Goal: Information Seeking & Learning: Learn about a topic

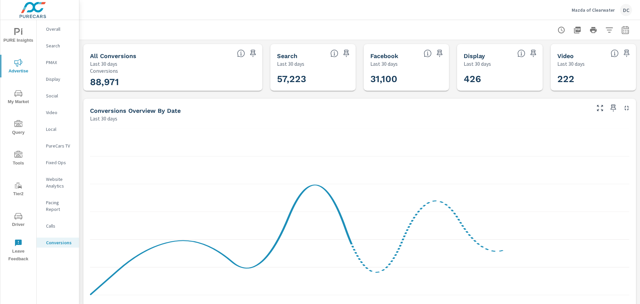
scroll to position [125, 0]
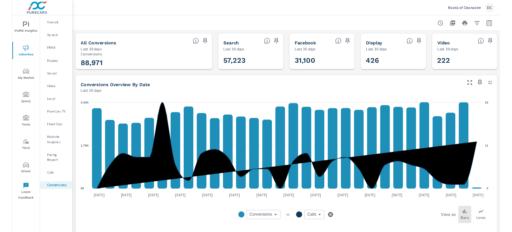
scroll to position [125, 0]
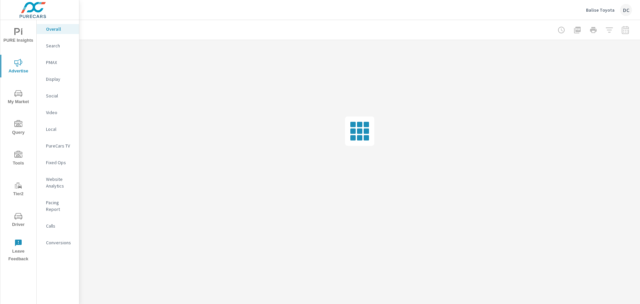
click at [21, 95] on icon "nav menu" at bounding box center [18, 93] width 8 height 8
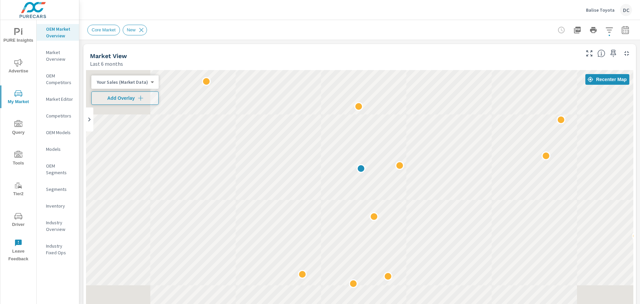
drag, startPoint x: 459, startPoint y: 176, endPoint x: 417, endPoint y: 193, distance: 45.2
click at [417, 193] on div at bounding box center [360, 205] width 548 height 271
click at [111, 97] on span "Add Overlay" at bounding box center [124, 98] width 61 height 7
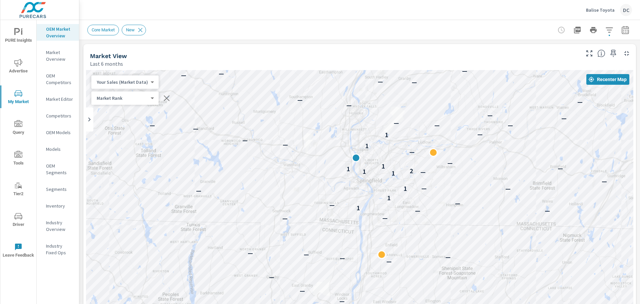
drag, startPoint x: 340, startPoint y: 187, endPoint x: 450, endPoint y: 175, distance: 111.3
click at [450, 175] on div "— — — — — — — — — — — — — — — — — — — — — — — — — — — — — — — — — 1 — — — — 1 —…" at bounding box center [360, 205] width 548 height 271
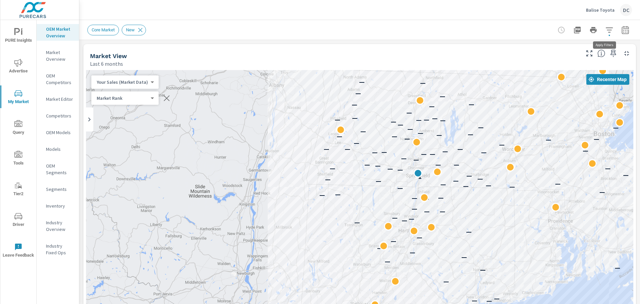
click at [603, 34] on button "button" at bounding box center [609, 29] width 13 height 13
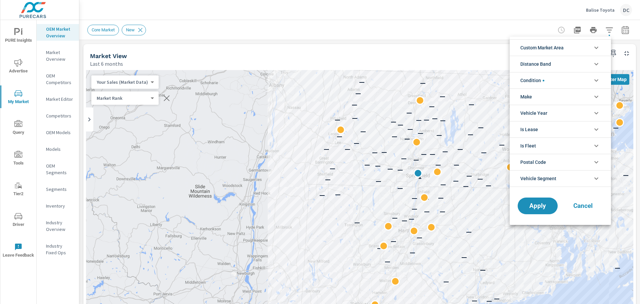
click at [578, 63] on li "Distance Band" at bounding box center [560, 64] width 101 height 16
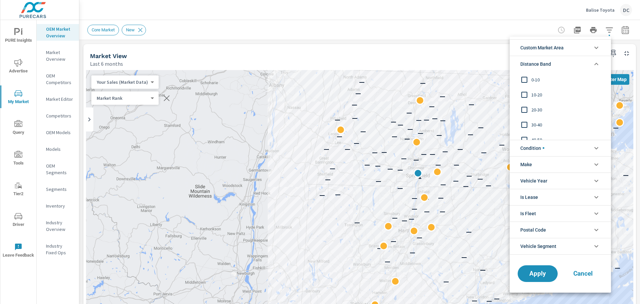
scroll to position [22, 0]
click at [524, 117] on input "filter options" at bounding box center [525, 117] width 14 height 14
click at [531, 271] on span "Apply" at bounding box center [537, 273] width 27 height 6
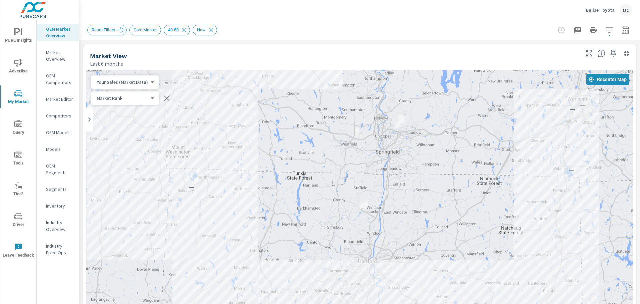
drag, startPoint x: 497, startPoint y: 187, endPoint x: 412, endPoint y: 161, distance: 89.5
click at [412, 161] on div "— — — — — — — — — — — —" at bounding box center [360, 205] width 548 height 271
click at [141, 82] on body "PURE Insights Advertise My Market Query Tools Tier2 Driver Leave Feedback OEM M…" at bounding box center [320, 152] width 640 height 304
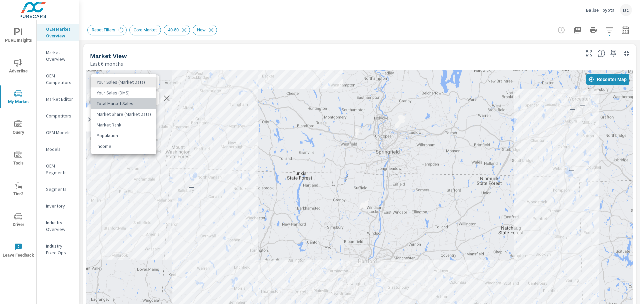
click at [133, 103] on li "Total Market Sales" at bounding box center [123, 103] width 65 height 11
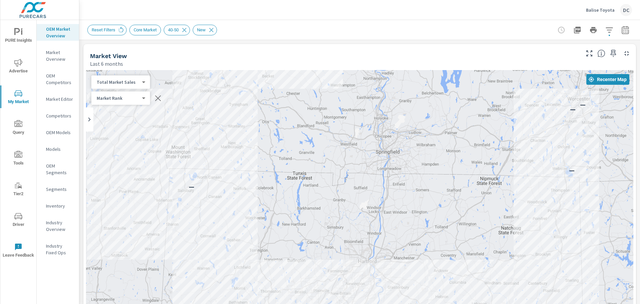
click at [134, 85] on div "Total Market Sales 2 ​" at bounding box center [120, 81] width 59 height 13
click at [125, 83] on body "PURE Insights Advertise My Market Query Tools Tier2 Driver Leave Feedback OEM M…" at bounding box center [320, 152] width 640 height 304
click at [129, 69] on li "Your Sales (DMS)" at bounding box center [123, 71] width 65 height 11
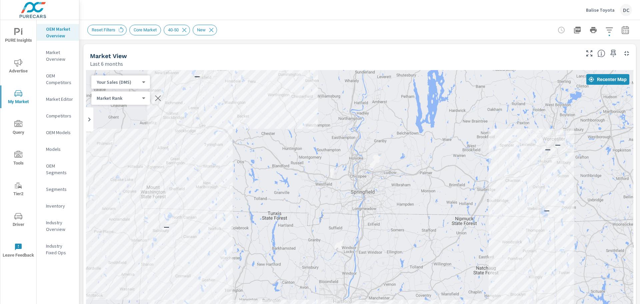
drag, startPoint x: 382, startPoint y: 159, endPoint x: 365, endPoint y: 191, distance: 36.7
click at [365, 191] on div "— — — — — — — — — — — —" at bounding box center [360, 205] width 548 height 271
click at [606, 32] on icon "button" at bounding box center [610, 30] width 8 height 8
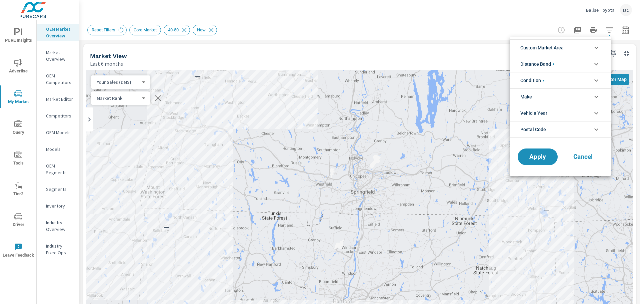
click at [583, 49] on li "Custom Market Area" at bounding box center [560, 47] width 101 height 16
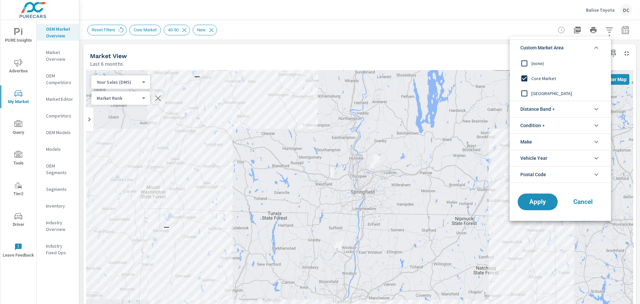
click at [583, 49] on li "Custom Market Area" at bounding box center [560, 47] width 101 height 16
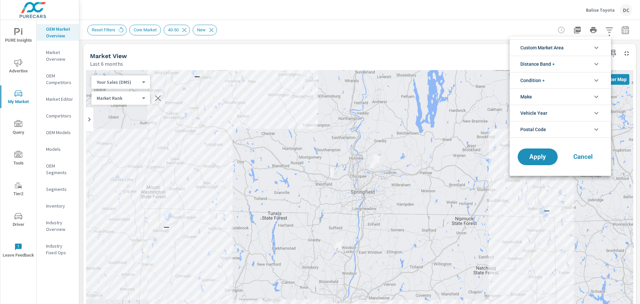
click at [575, 64] on li "Distance Band" at bounding box center [560, 64] width 101 height 16
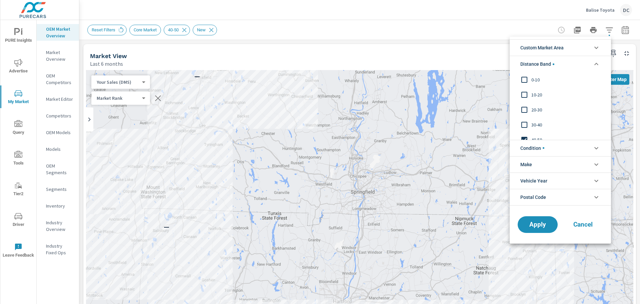
click at [575, 64] on li "Distance Band" at bounding box center [560, 64] width 101 height 16
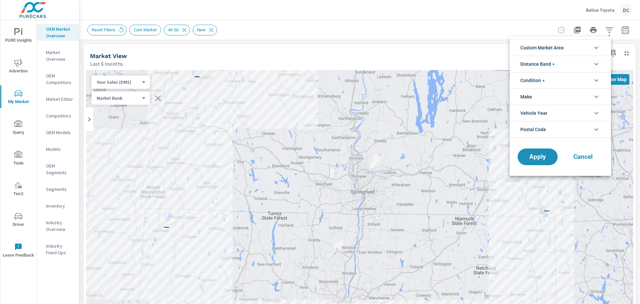
click at [569, 49] on li "Custom Market Area" at bounding box center [560, 47] width 101 height 16
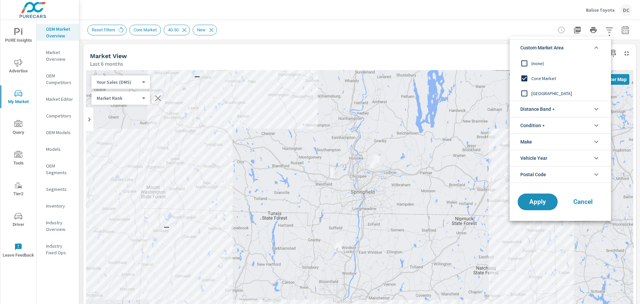
click at [543, 77] on span "Core Market" at bounding box center [568, 78] width 73 height 8
click at [523, 204] on button "Apply" at bounding box center [537, 201] width 41 height 17
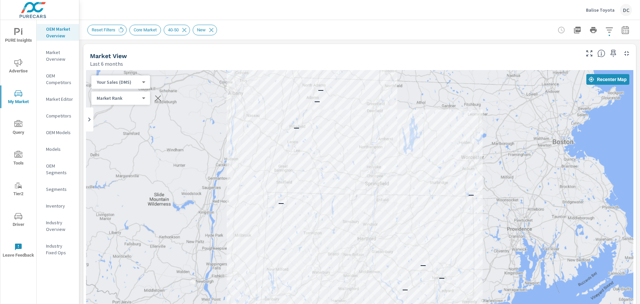
click at [603, 35] on button "button" at bounding box center [609, 29] width 13 height 13
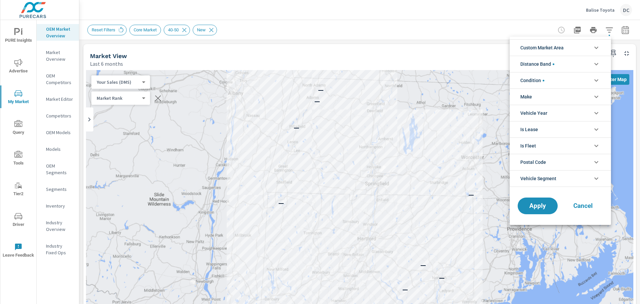
click at [571, 64] on li "Distance Band" at bounding box center [560, 64] width 101 height 16
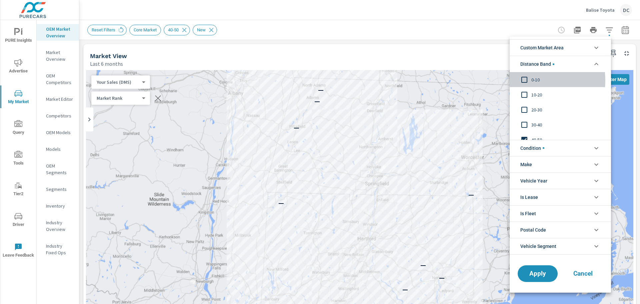
click at [525, 80] on input "filter options" at bounding box center [525, 80] width 14 height 14
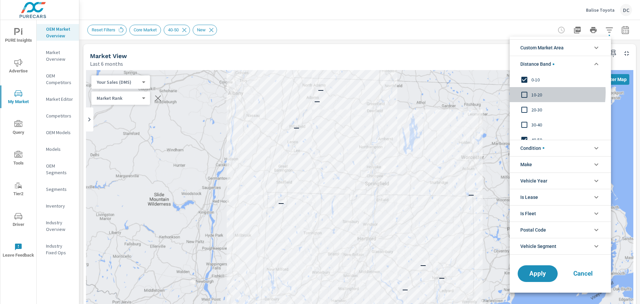
click at [525, 92] on input "filter options" at bounding box center [525, 95] width 14 height 14
click at [526, 108] on input "filter options" at bounding box center [525, 110] width 14 height 14
click at [526, 127] on input "filter options" at bounding box center [525, 125] width 14 height 14
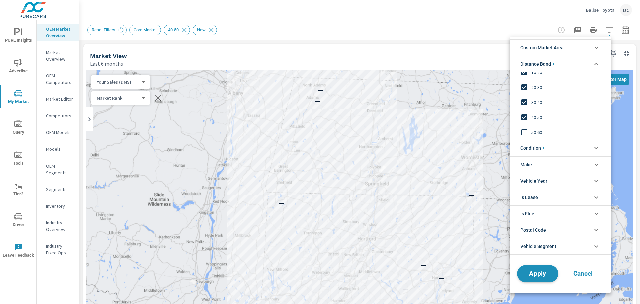
click at [538, 271] on span "Apply" at bounding box center [537, 273] width 27 height 6
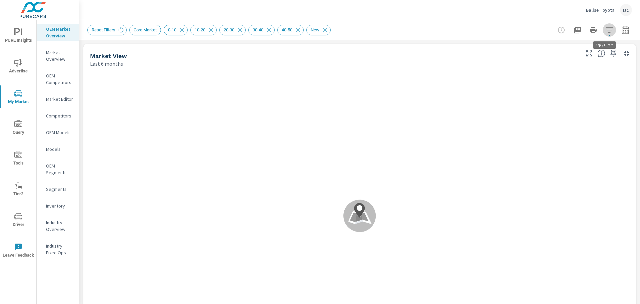
click at [603, 30] on button "button" at bounding box center [609, 29] width 13 height 13
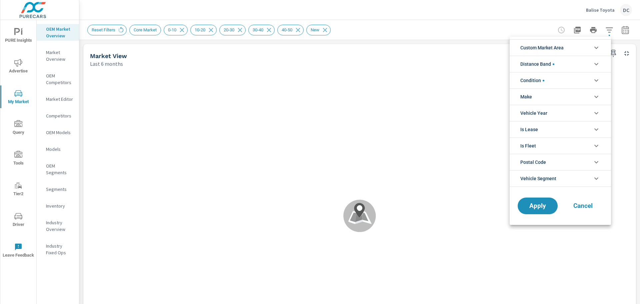
click at [583, 50] on li "Custom Market Area" at bounding box center [560, 47] width 101 height 16
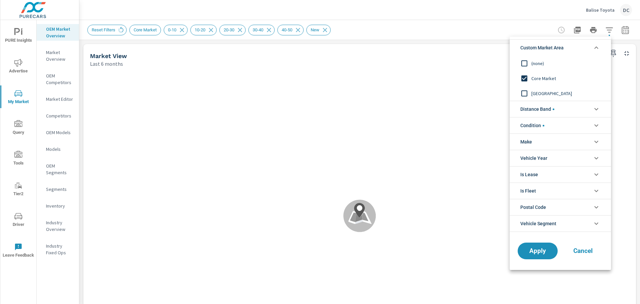
click at [583, 50] on li "Custom Market Area" at bounding box center [560, 47] width 101 height 16
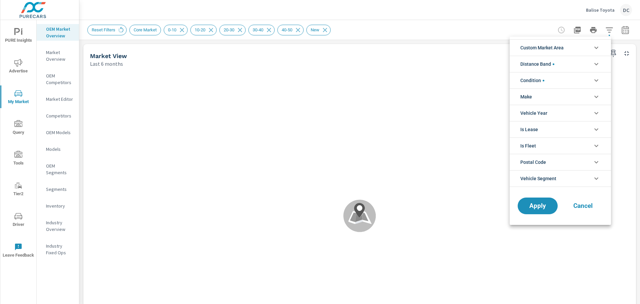
click at [576, 79] on li "Condition" at bounding box center [560, 80] width 101 height 16
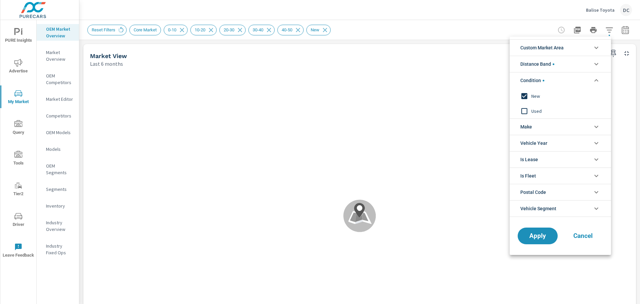
click at [576, 79] on li "Condition" at bounding box center [560, 80] width 101 height 16
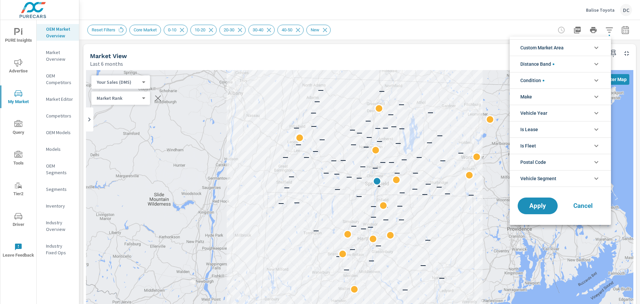
click at [582, 207] on span "Cancel" at bounding box center [583, 206] width 27 height 6
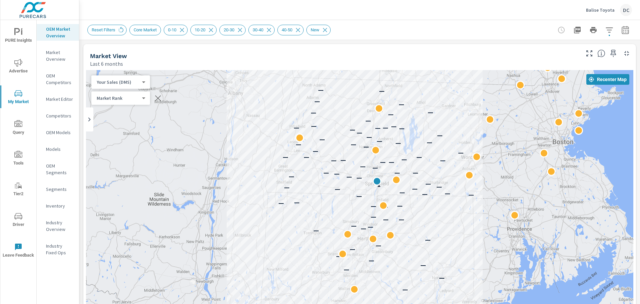
click at [135, 99] on body "PURE Insights Advertise My Market Query Tools Tier2 Driver Leave Feedback OEM M…" at bounding box center [320, 152] width 640 height 304
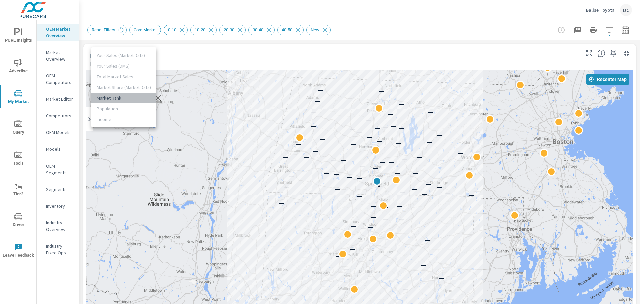
click at [133, 99] on li "Market Rank" at bounding box center [123, 98] width 65 height 11
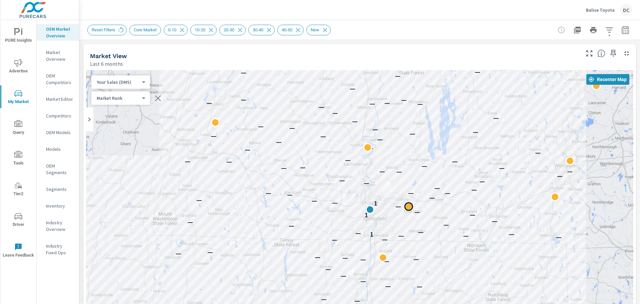
click at [409, 204] on div "← Move left → Move right ↑ Move up ↓ Move down + Zoom in - Zoom out Home Jump l…" at bounding box center [360, 215] width 548 height 291
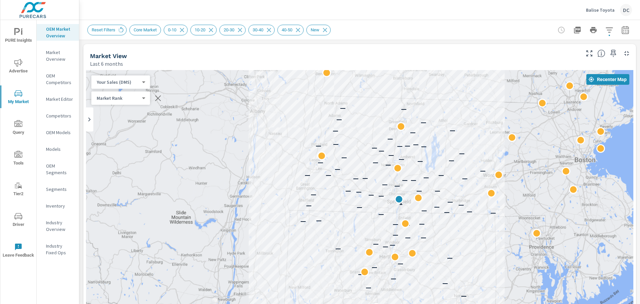
click at [132, 83] on body "PURE Insights Advertise My Market Query Tools Tier2 Driver Leave Feedback OEM M…" at bounding box center [320, 152] width 640 height 304
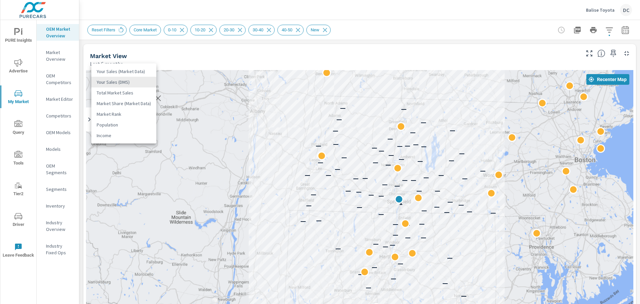
click at [135, 90] on li "Total Market Sales" at bounding box center [123, 92] width 65 height 11
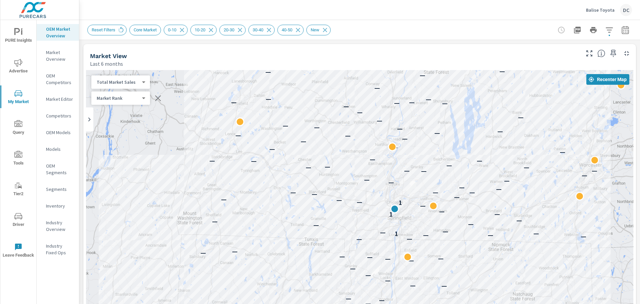
click at [131, 84] on body "PURE Insights Advertise My Market Query Tools Tier2 Driver Leave Feedback OEM M…" at bounding box center [320, 152] width 640 height 304
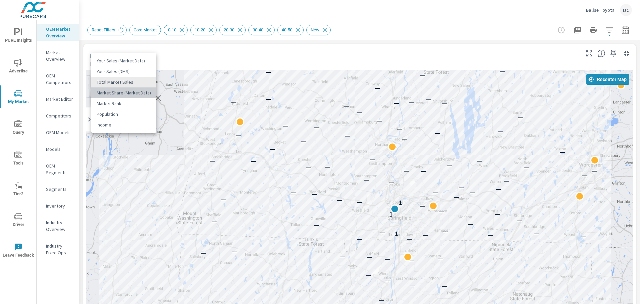
click at [134, 93] on li "Market Share (Market Data)" at bounding box center [123, 92] width 65 height 11
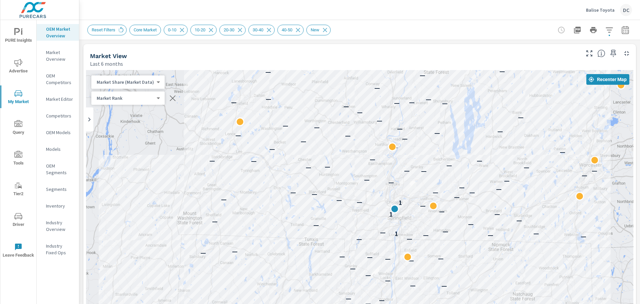
click at [122, 82] on body "PURE Insights Advertise My Market Query Tools Tier2 Driver Leave Feedback OEM M…" at bounding box center [320, 152] width 640 height 304
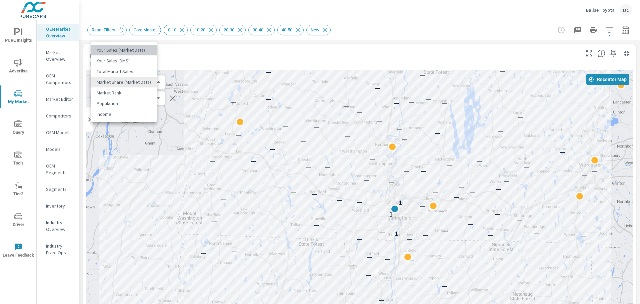
click at [129, 49] on li "Your Sales (Market Data)" at bounding box center [123, 50] width 65 height 11
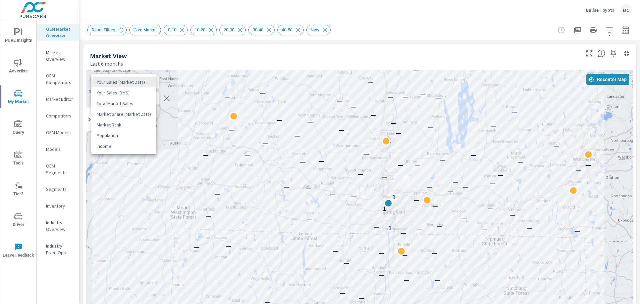
click at [124, 81] on body "PURE Insights Advertise My Market Query Tools Tier2 Driver Leave Feedback OEM M…" at bounding box center [320, 152] width 640 height 304
click at [124, 90] on li "Your Sales (DMS)" at bounding box center [123, 92] width 65 height 11
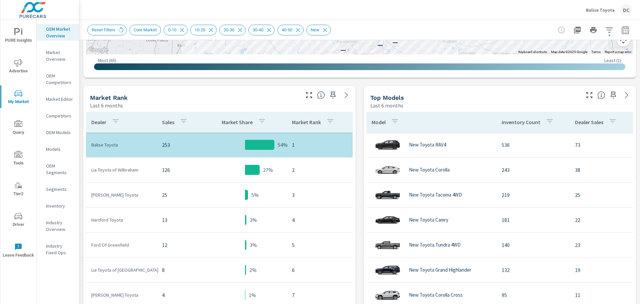
scroll to position [287, 0]
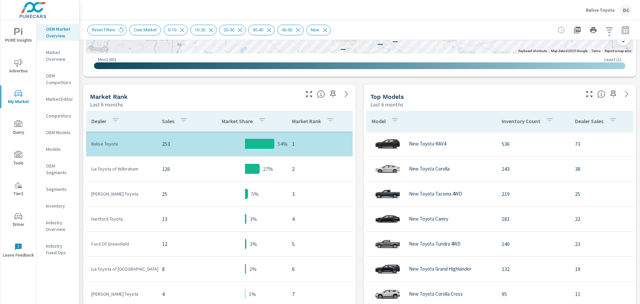
click at [262, 92] on div "Market Rank Last 6 months" at bounding box center [192, 97] width 218 height 24
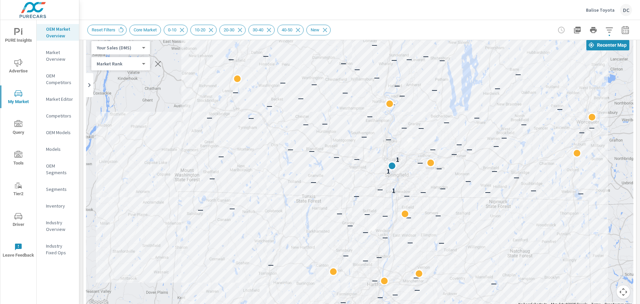
scroll to position [21, 0]
